Goal: Navigation & Orientation: Understand site structure

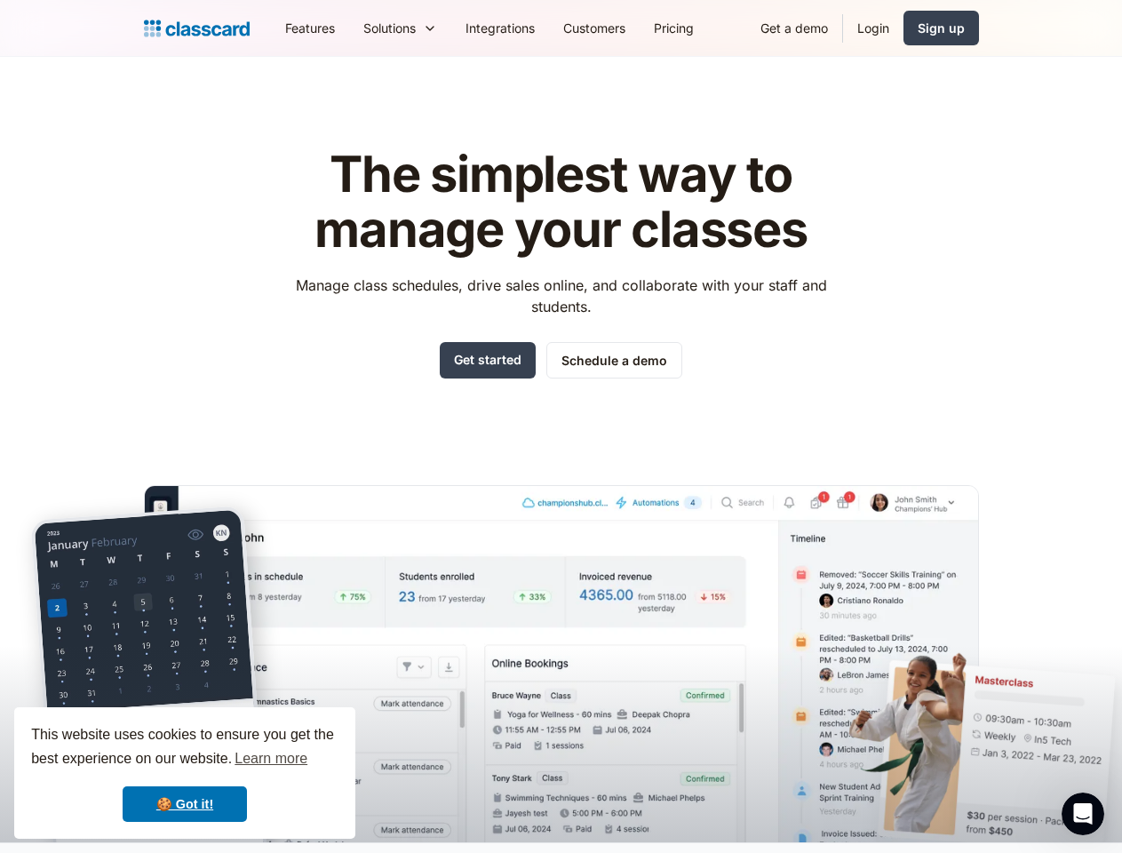
click at [561, 427] on div "The simplest way to manage your classes Manage class schedules, drive sales onl…" at bounding box center [561, 480] width 835 height 723
click at [185, 773] on div "This website uses cookies to ensure you get the best experience on our website.…" at bounding box center [184, 773] width 341 height 132
click at [625, 28] on nav "Features Resources Blog The latest industry news, updates and info. Customer st…" at bounding box center [625, 28] width 708 height 40
click at [349, 28] on div "Solutions Sports academy Swim school Dance studio Gymnastics Music school Marti…" at bounding box center [400, 28] width 102 height 40
click at [1083, 814] on icon "Open Intercom Messenger" at bounding box center [1083, 814] width 29 height 29
